Goal: Find specific page/section: Find specific page/section

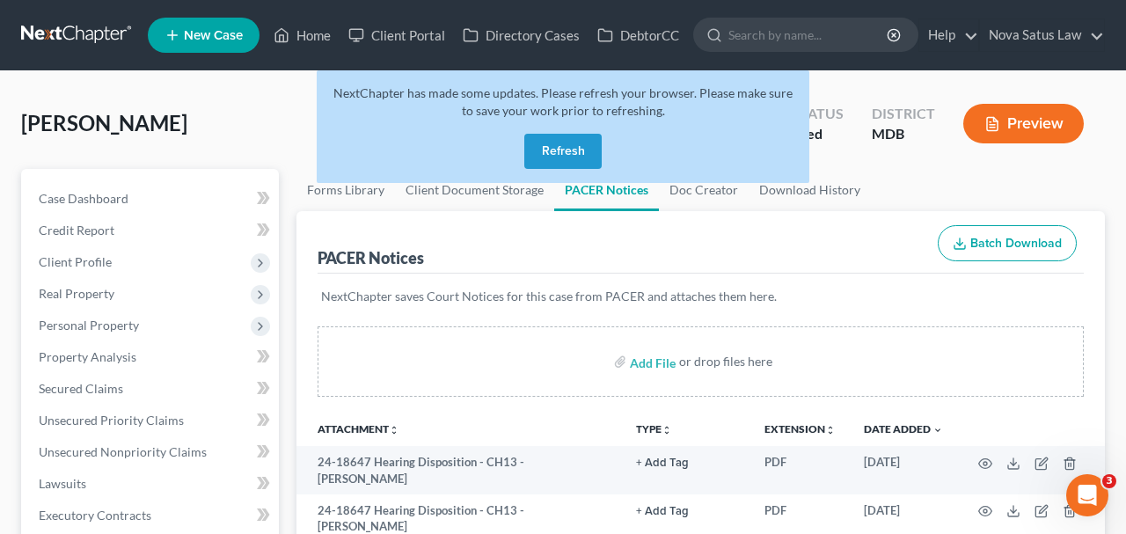
click at [546, 142] on button "Refresh" at bounding box center [562, 151] width 77 height 35
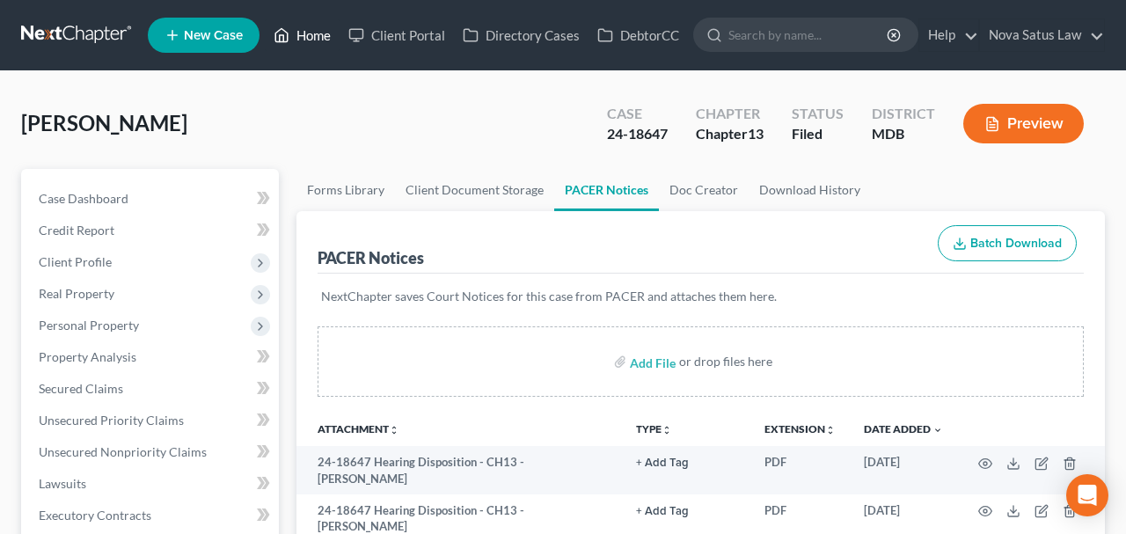
click at [314, 41] on link "Home" at bounding box center [302, 35] width 75 height 32
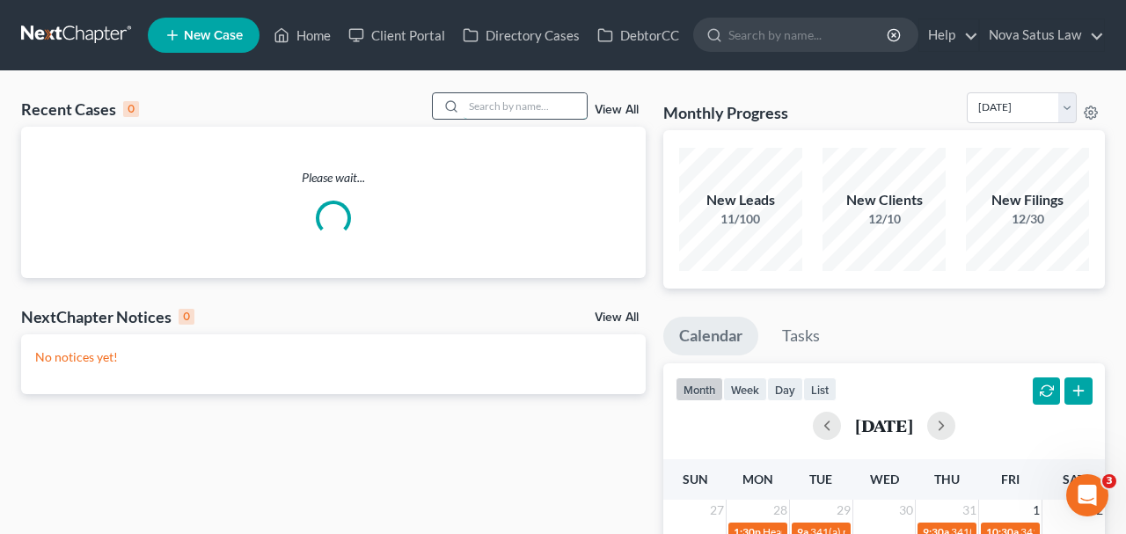
click at [469, 105] on input "search" at bounding box center [524, 106] width 123 height 26
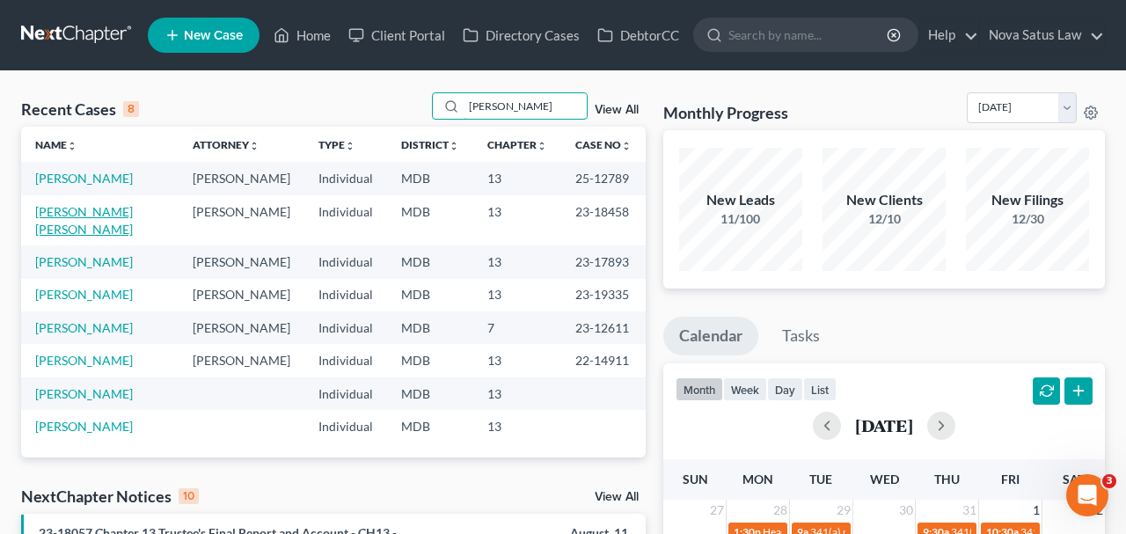
type input "carr"
click at [110, 213] on link "Testa-Carr, Mary Jo" at bounding box center [84, 220] width 98 height 33
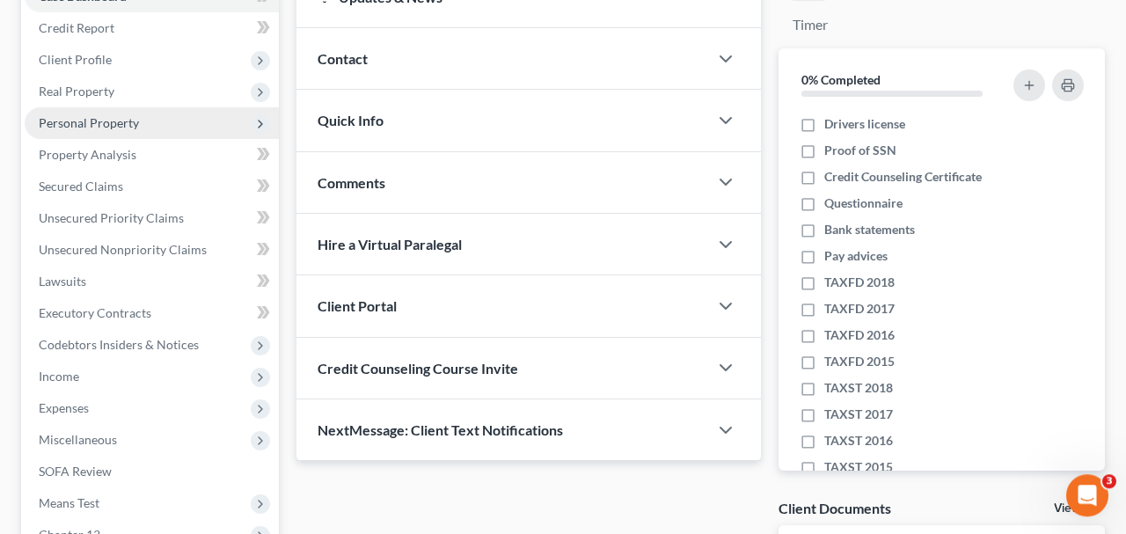
scroll to position [514, 0]
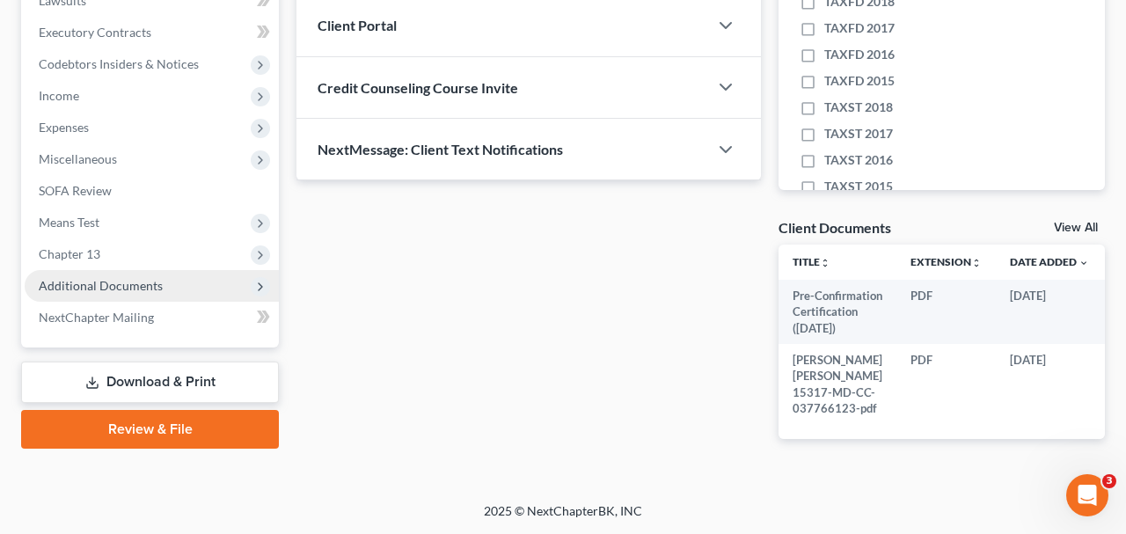
click at [124, 278] on span "Additional Documents" at bounding box center [101, 285] width 124 height 15
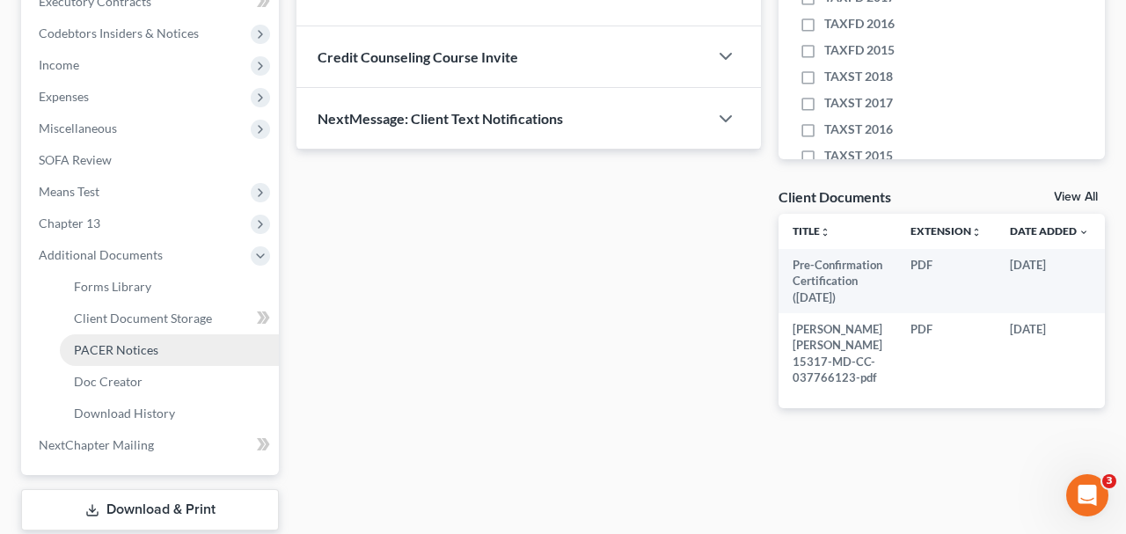
click at [124, 347] on span "PACER Notices" at bounding box center [116, 349] width 84 height 15
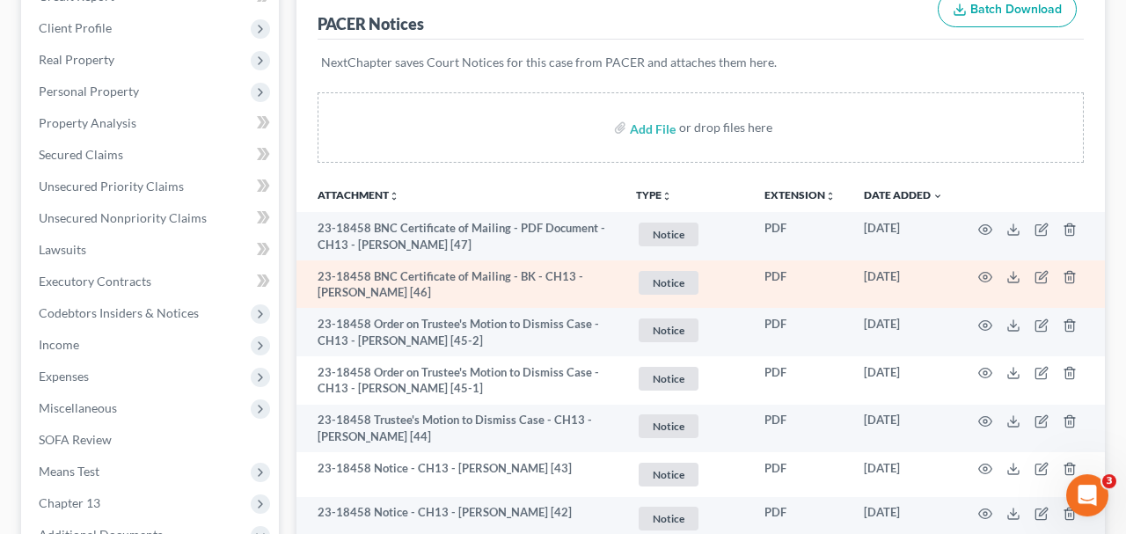
scroll to position [274, 0]
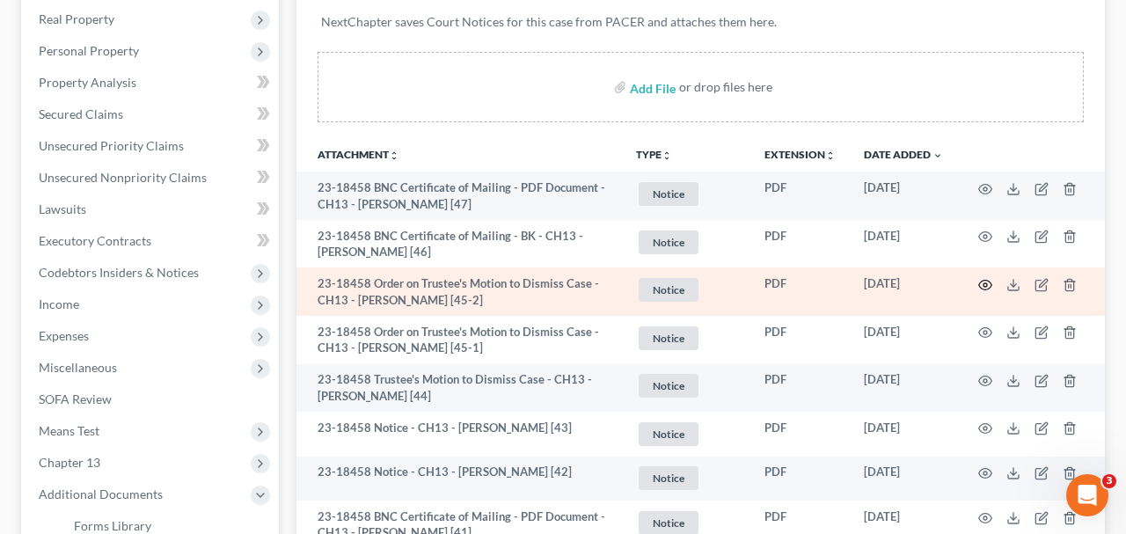
click at [984, 281] on icon "button" at bounding box center [985, 285] width 14 height 14
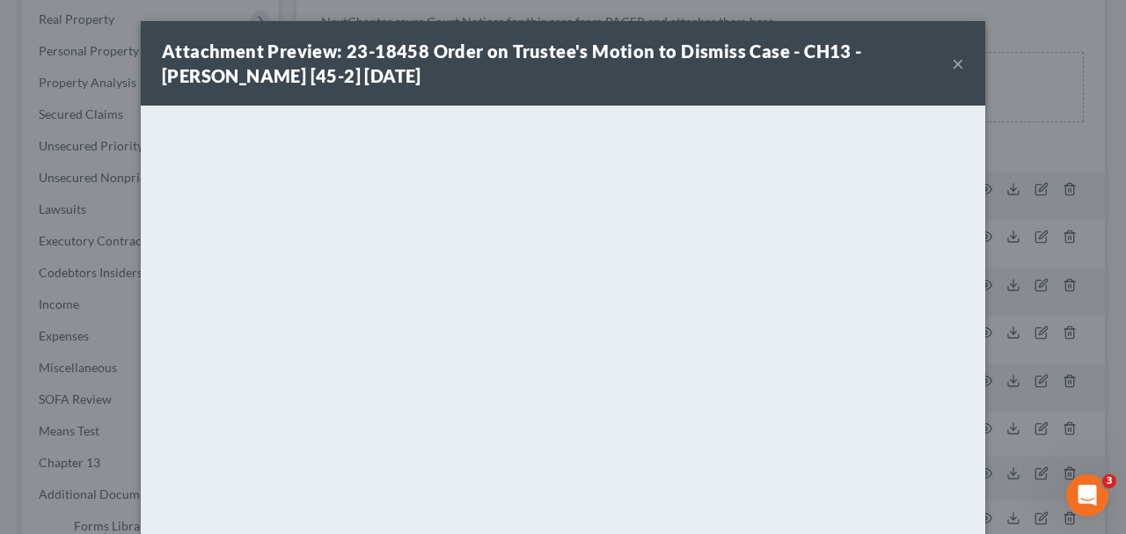
click at [958, 69] on button "×" at bounding box center [958, 63] width 12 height 21
